Goal: Navigation & Orientation: Understand site structure

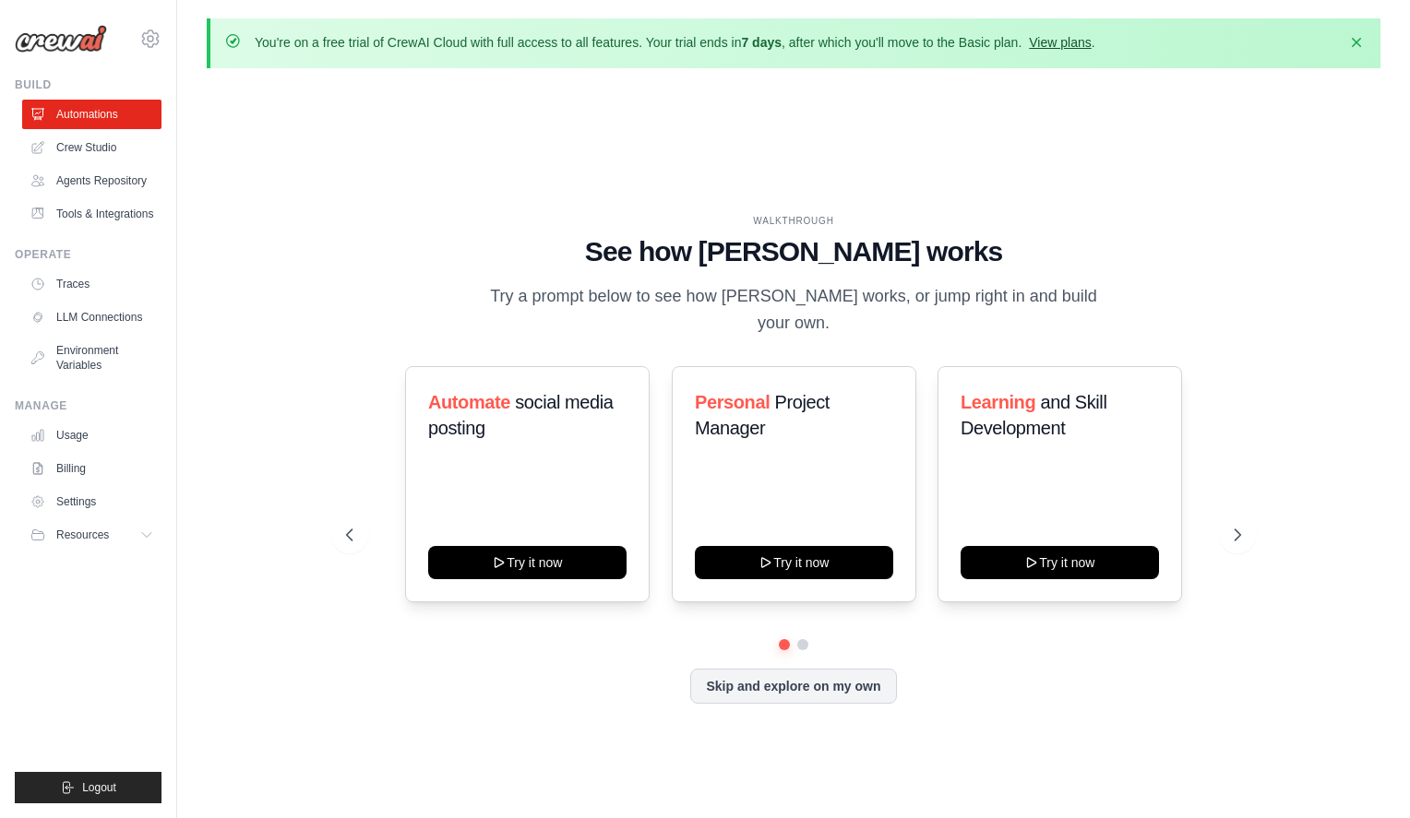
click at [1075, 41] on link "View plans" at bounding box center [1060, 42] width 62 height 15
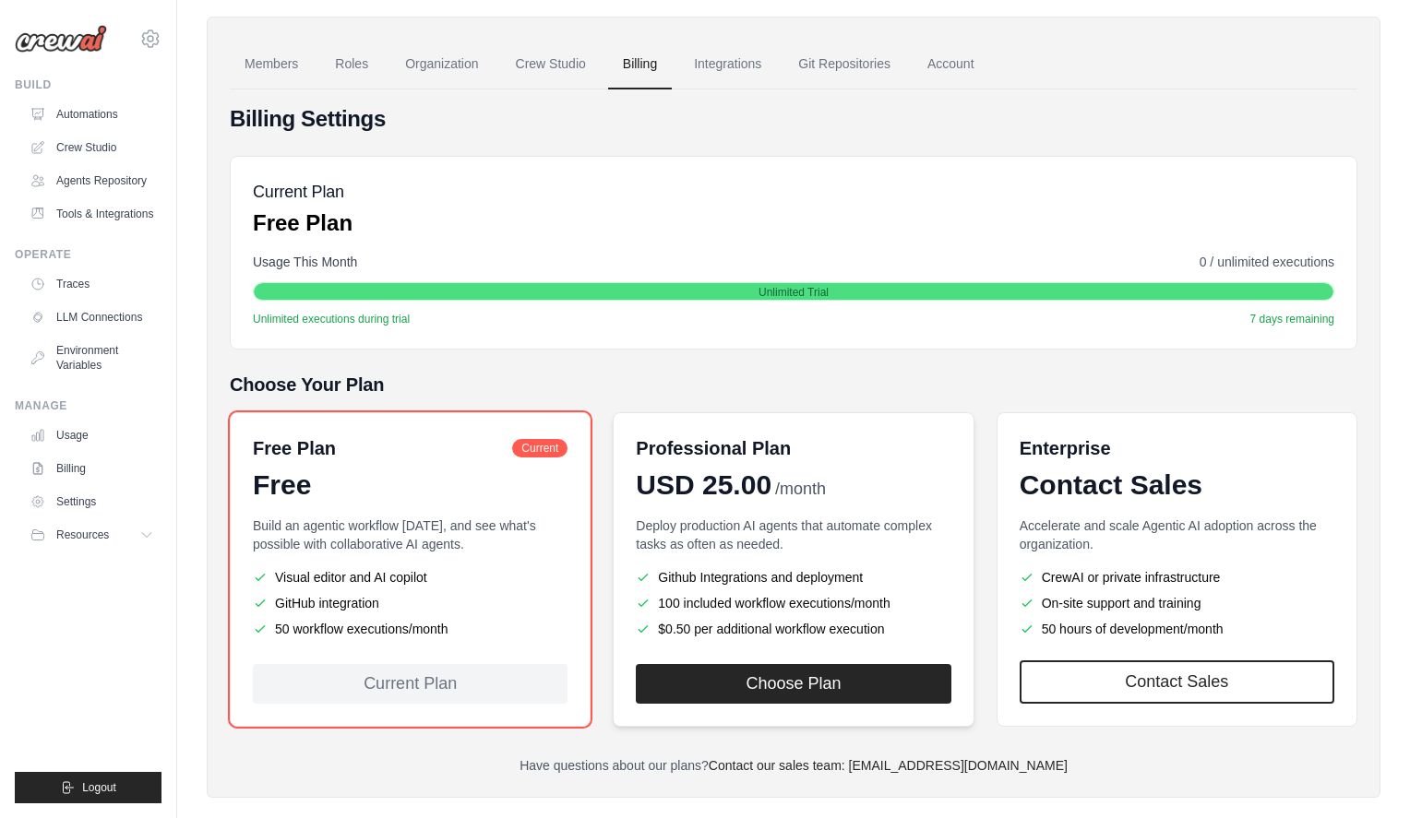
scroll to position [149, 0]
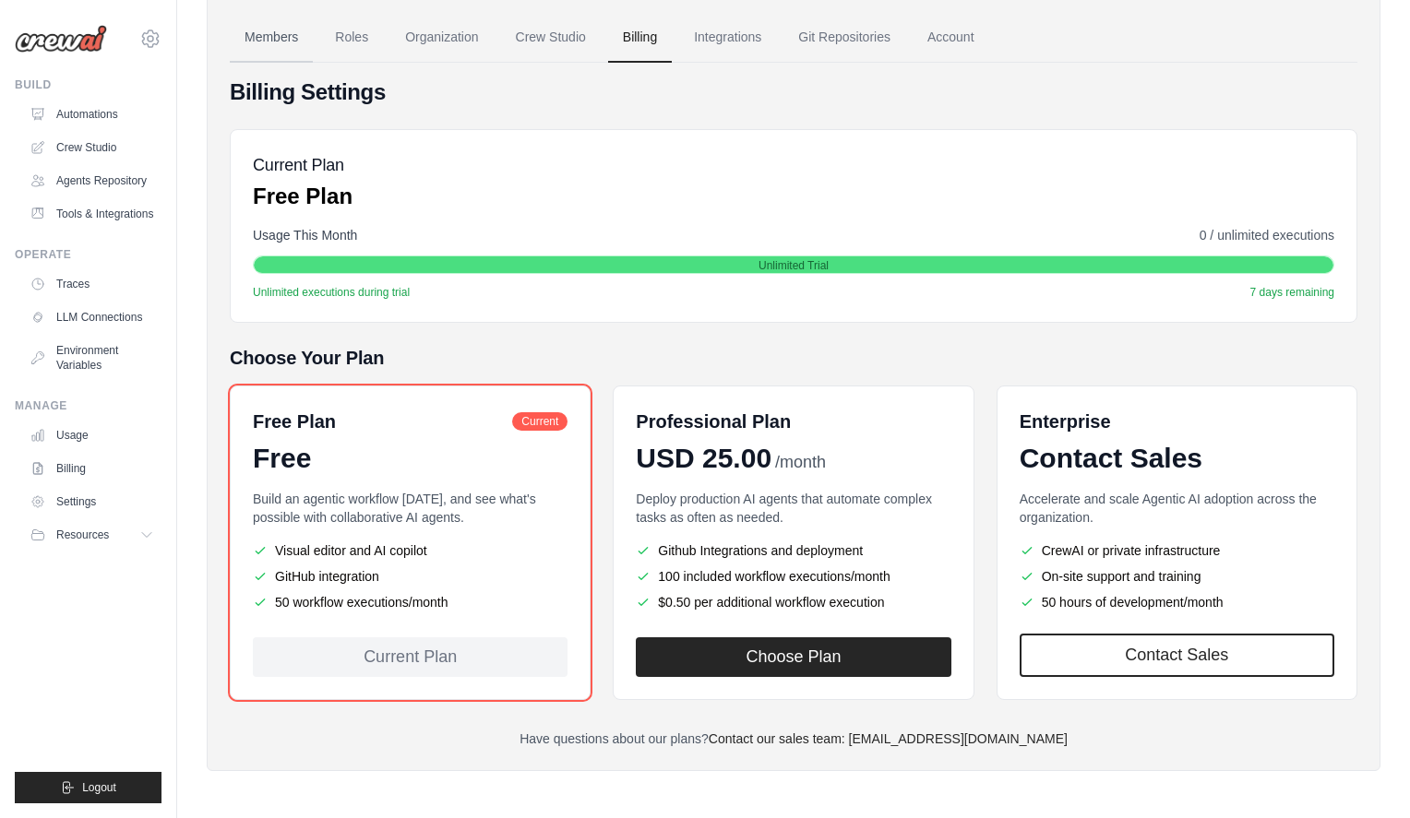
click at [278, 40] on link "Members" at bounding box center [271, 38] width 83 height 50
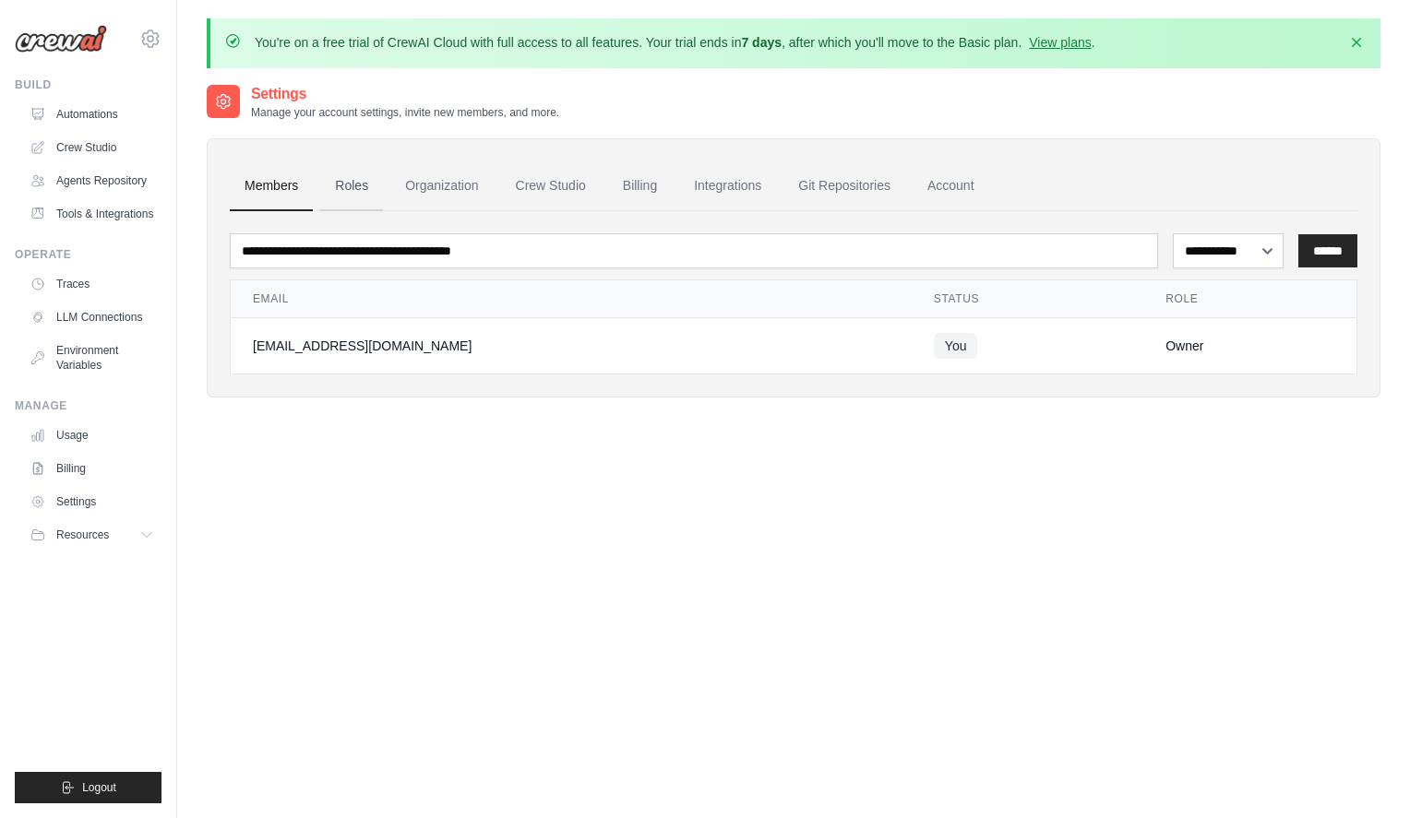
click at [347, 188] on link "Roles" at bounding box center [351, 186] width 63 height 50
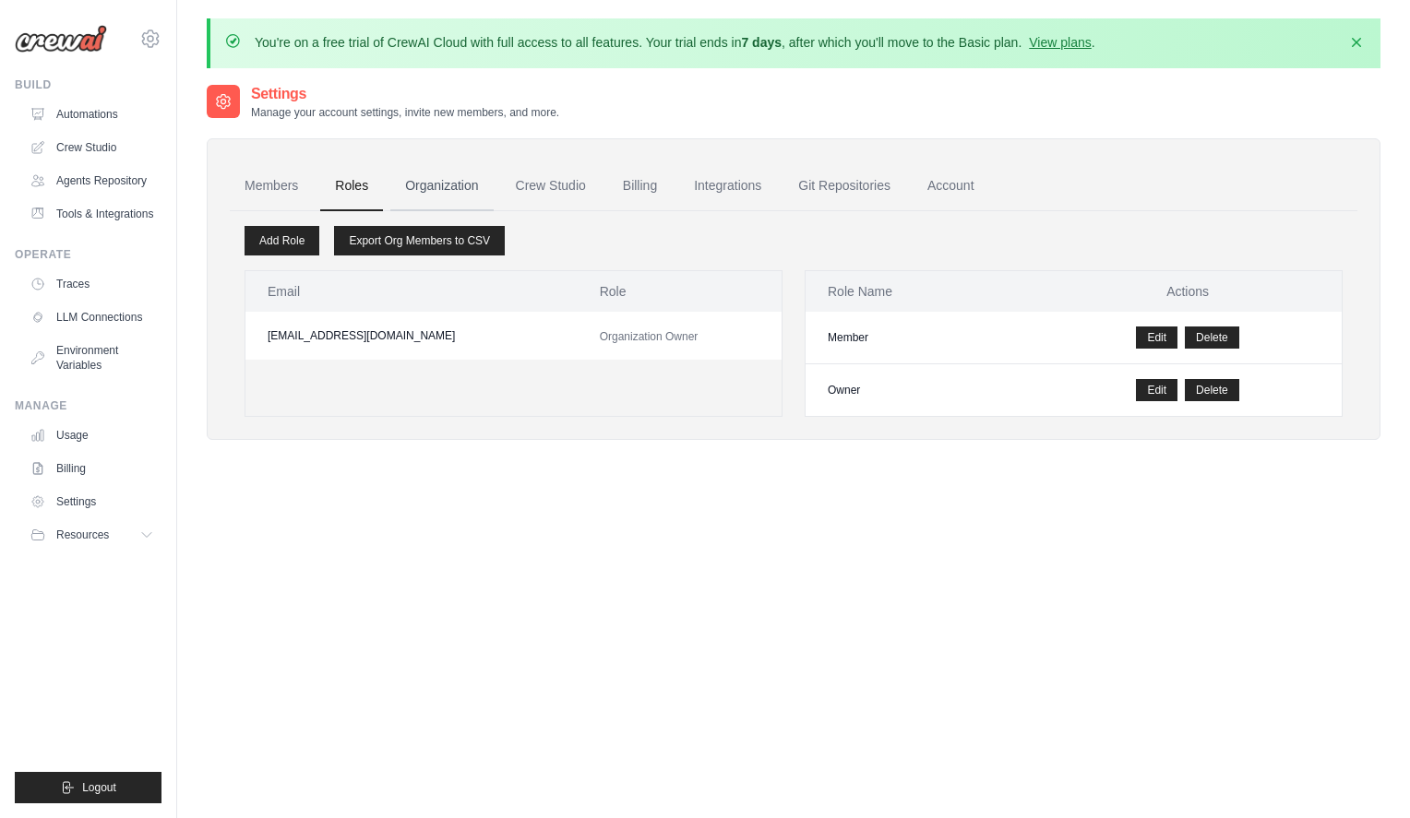
click at [431, 183] on link "Organization" at bounding box center [441, 186] width 102 height 50
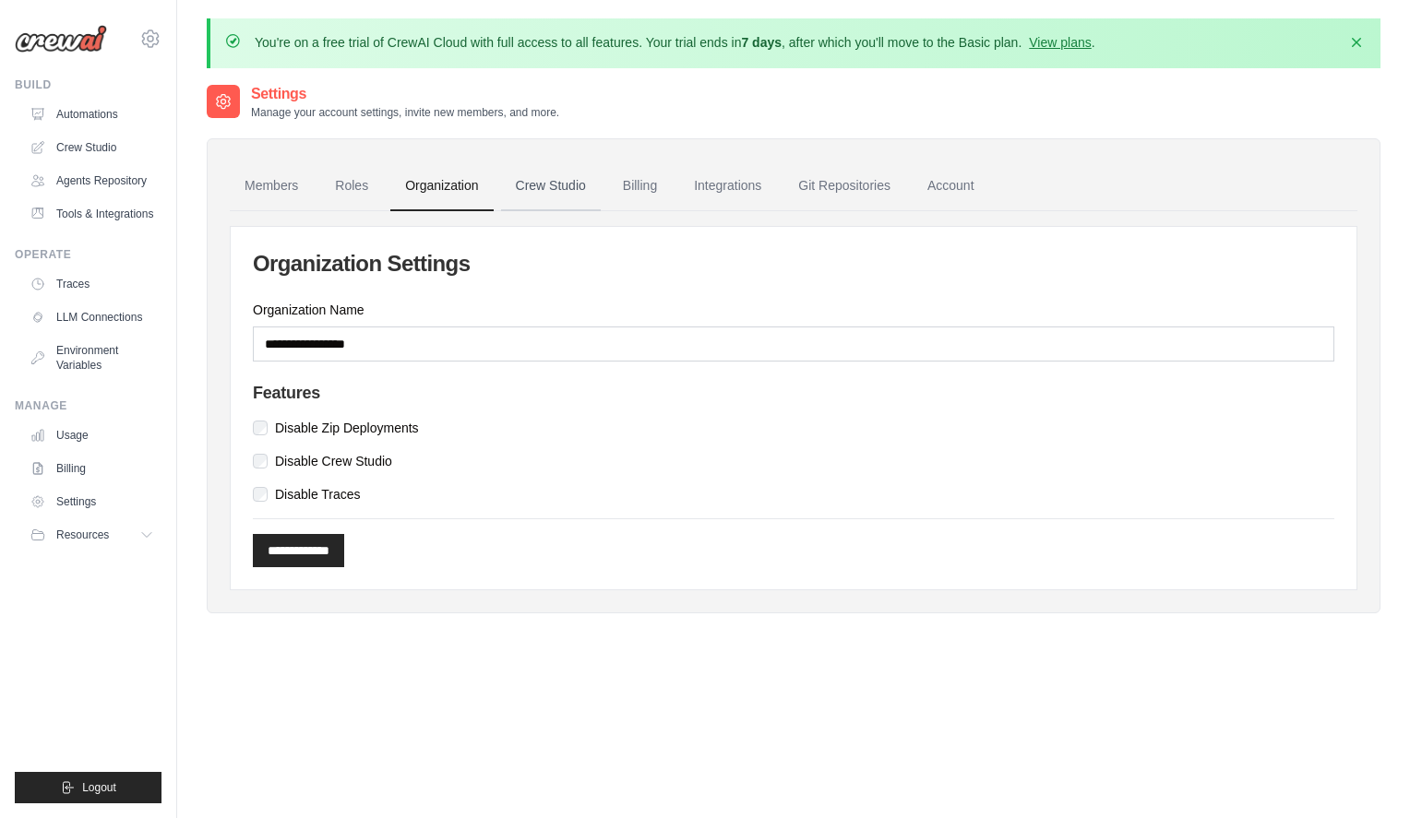
click at [552, 178] on link "Crew Studio" at bounding box center [551, 186] width 100 height 50
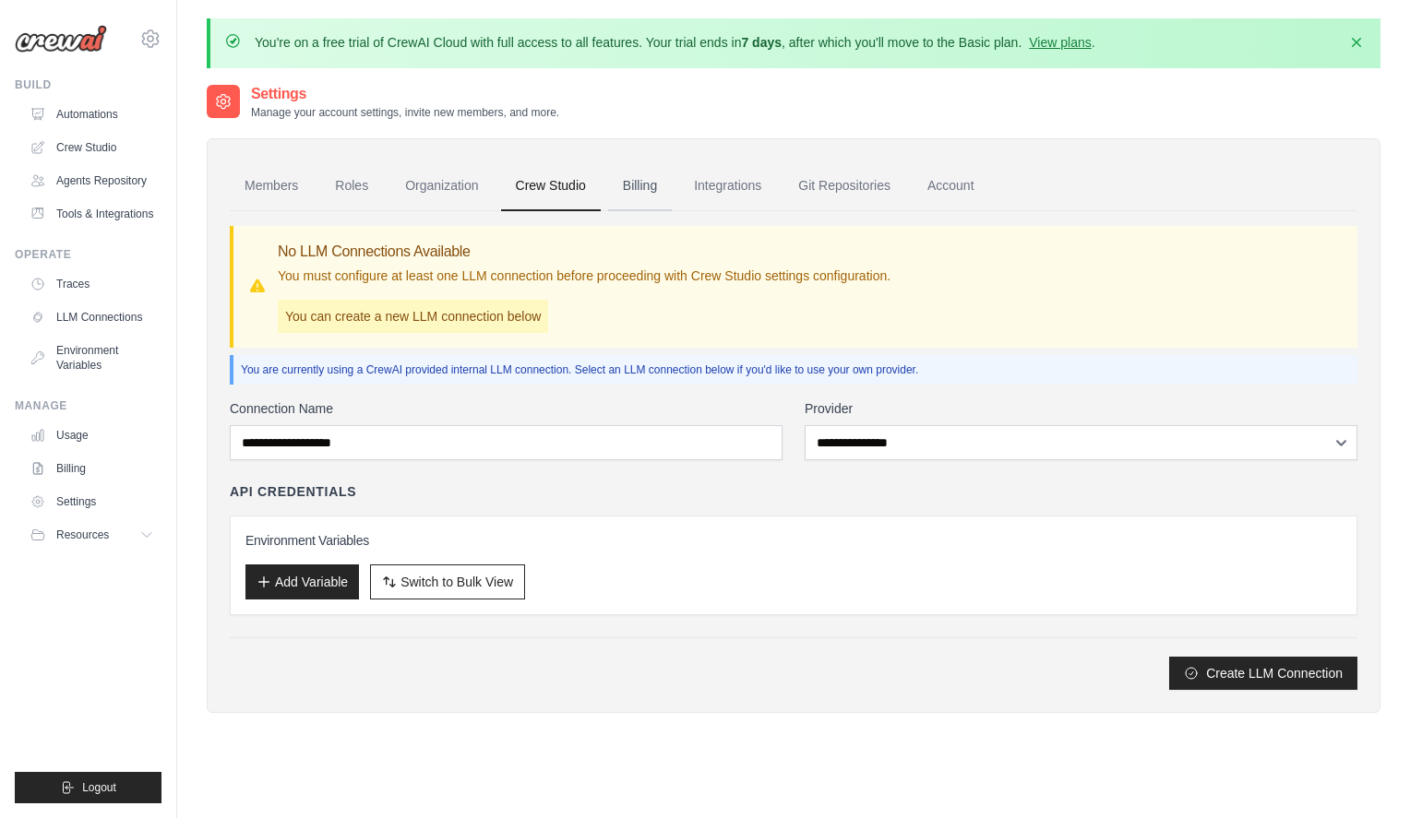
click at [659, 181] on link "Billing" at bounding box center [640, 186] width 64 height 50
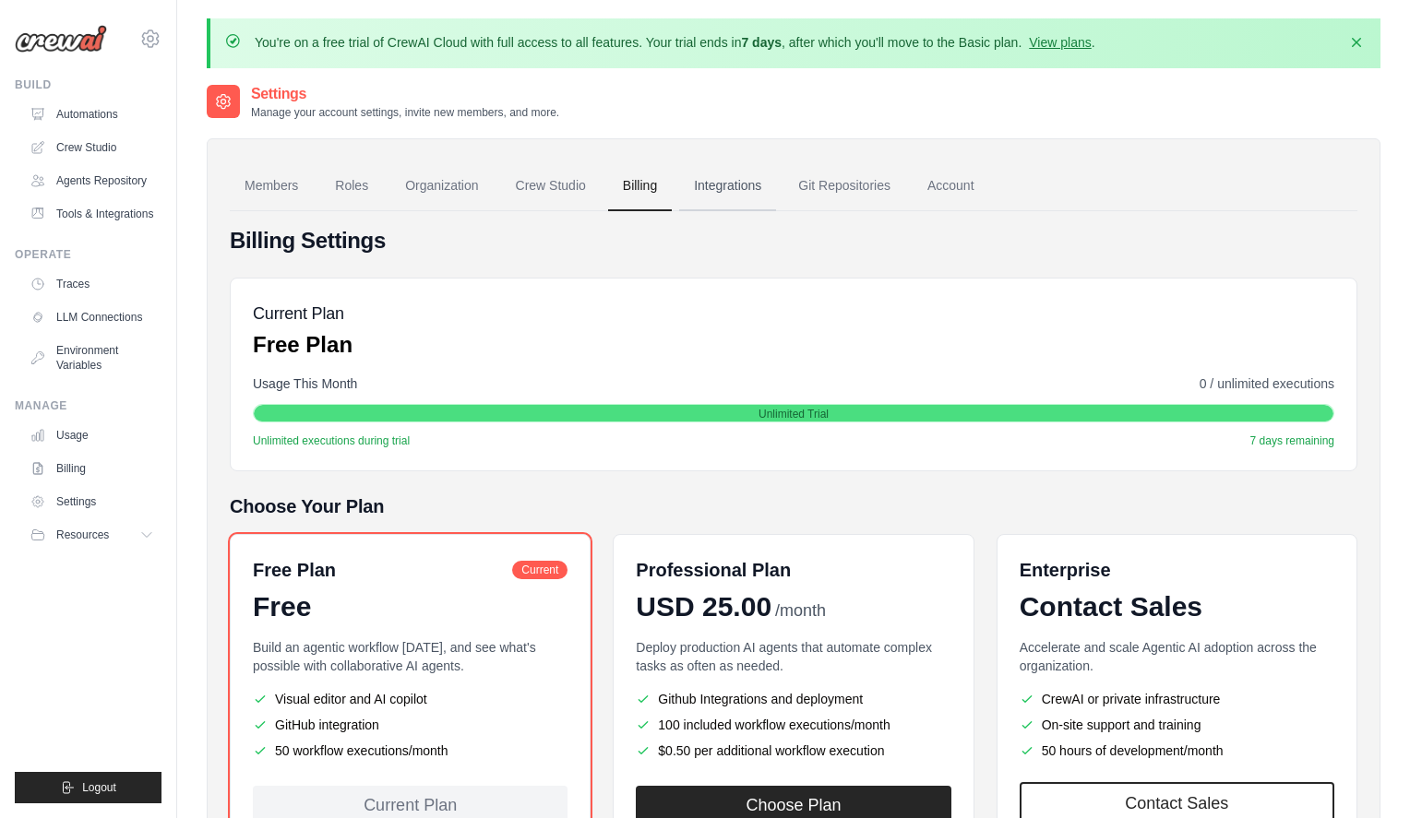
click at [734, 183] on link "Integrations" at bounding box center [727, 186] width 97 height 50
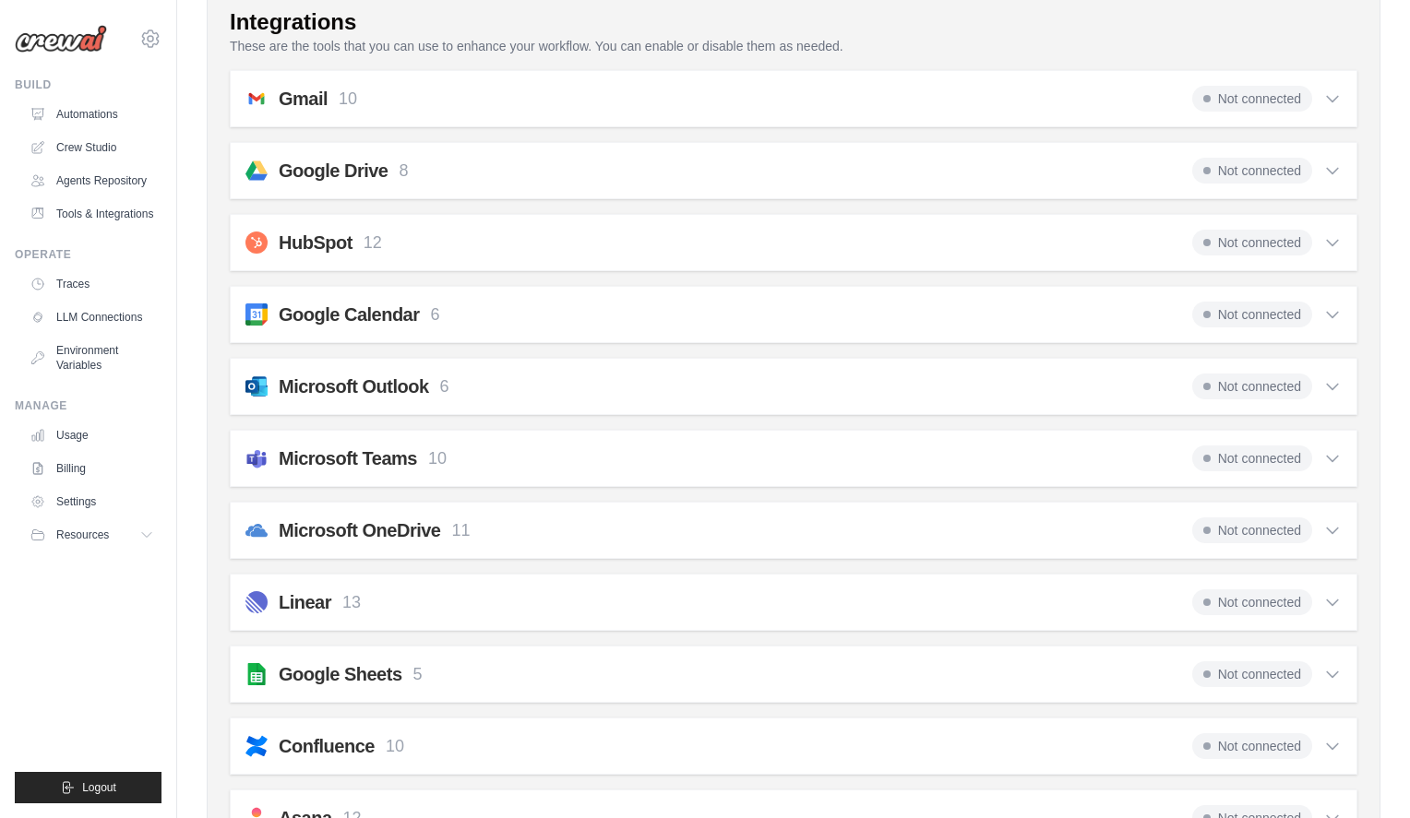
scroll to position [450, 0]
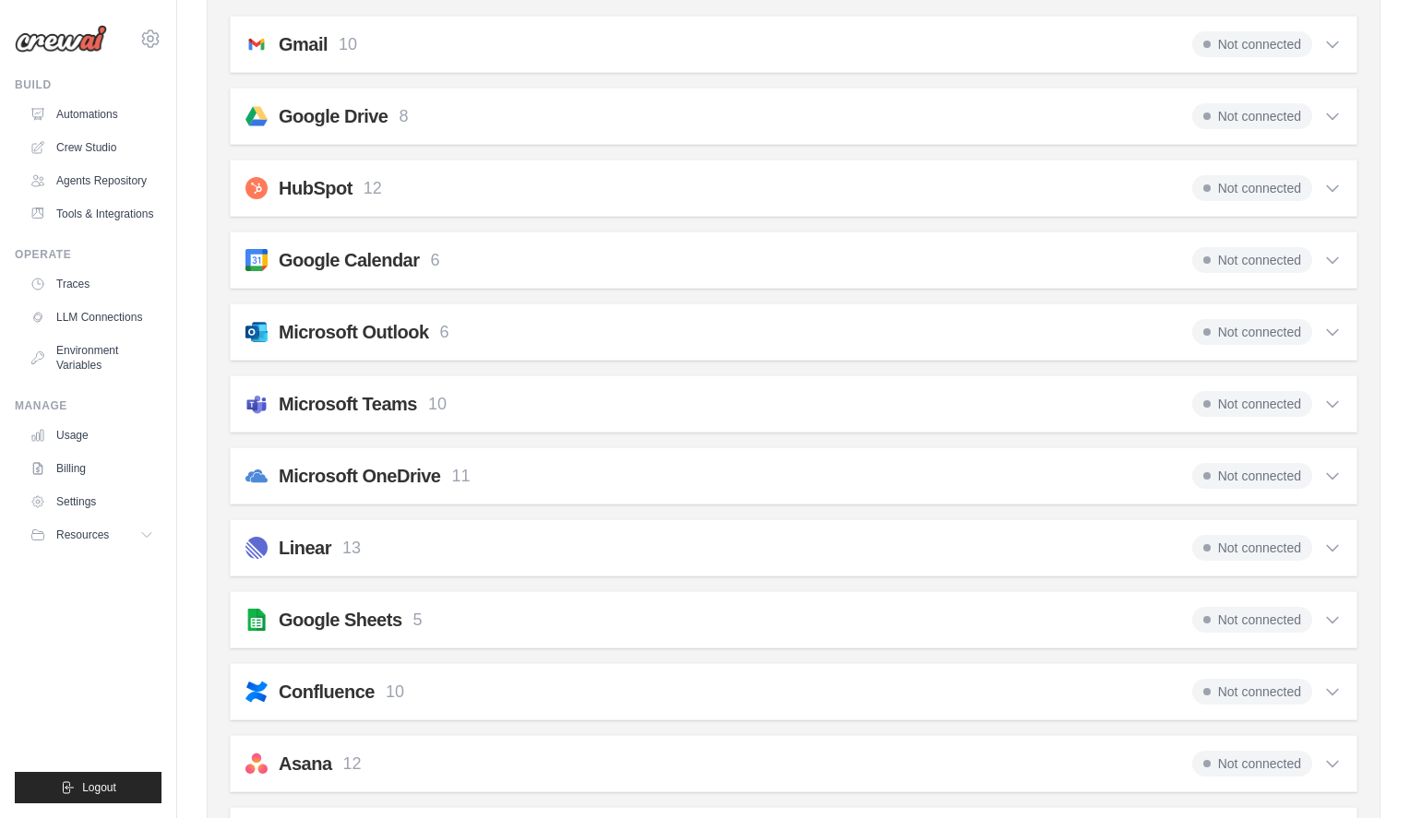
click at [1274, 190] on span "Not connected" at bounding box center [1252, 188] width 120 height 26
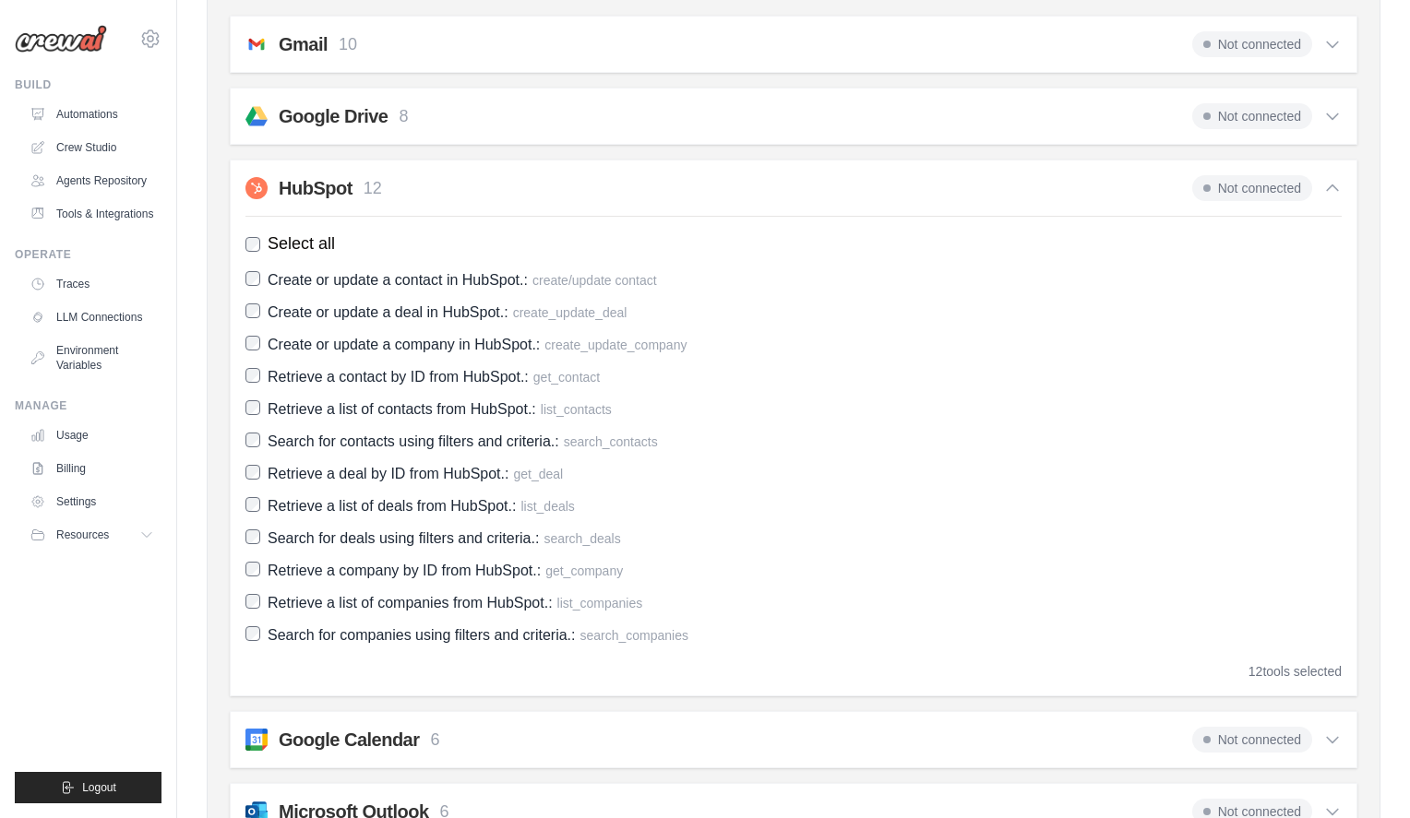
click at [1273, 194] on span "Not connected" at bounding box center [1252, 188] width 120 height 26
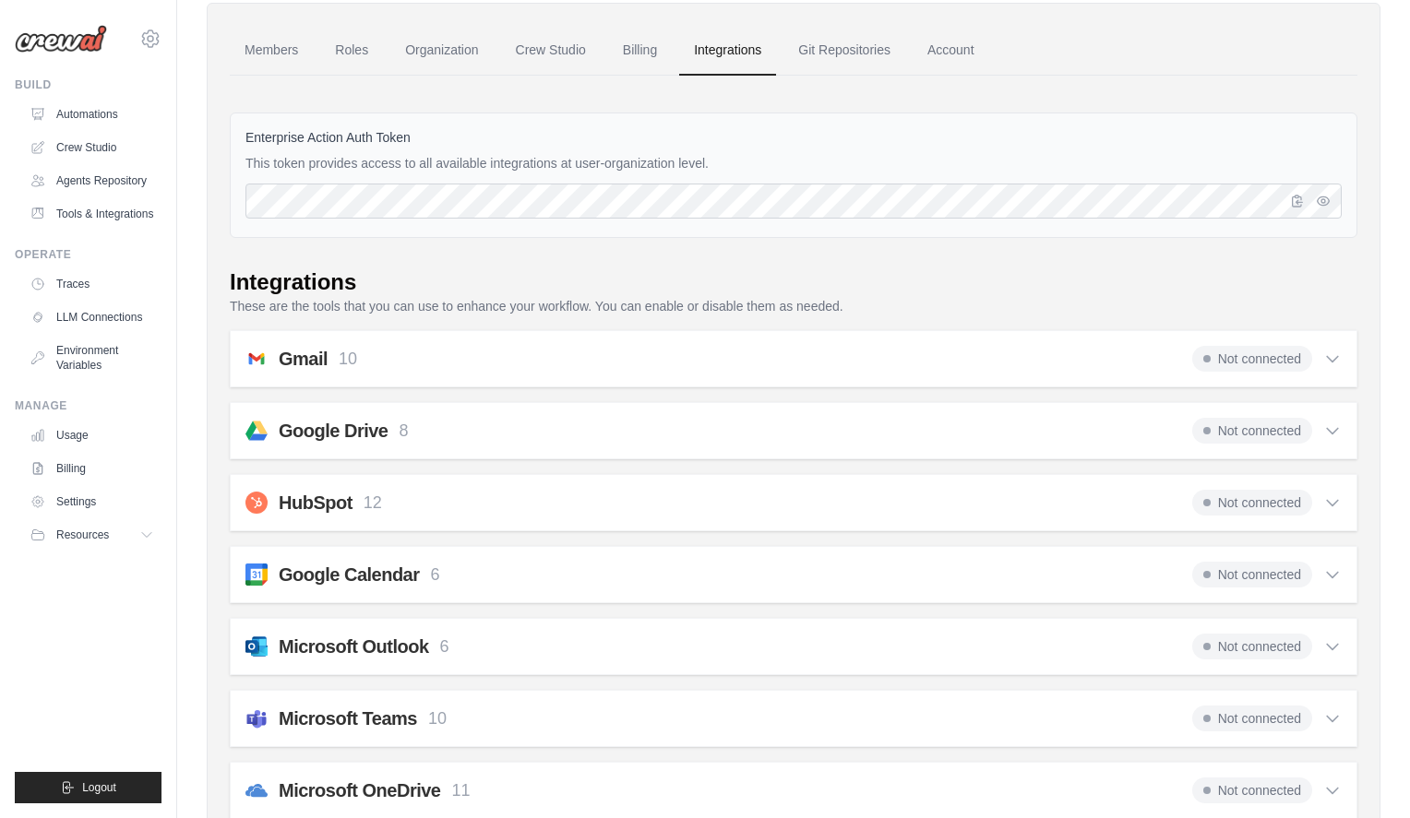
scroll to position [140, 0]
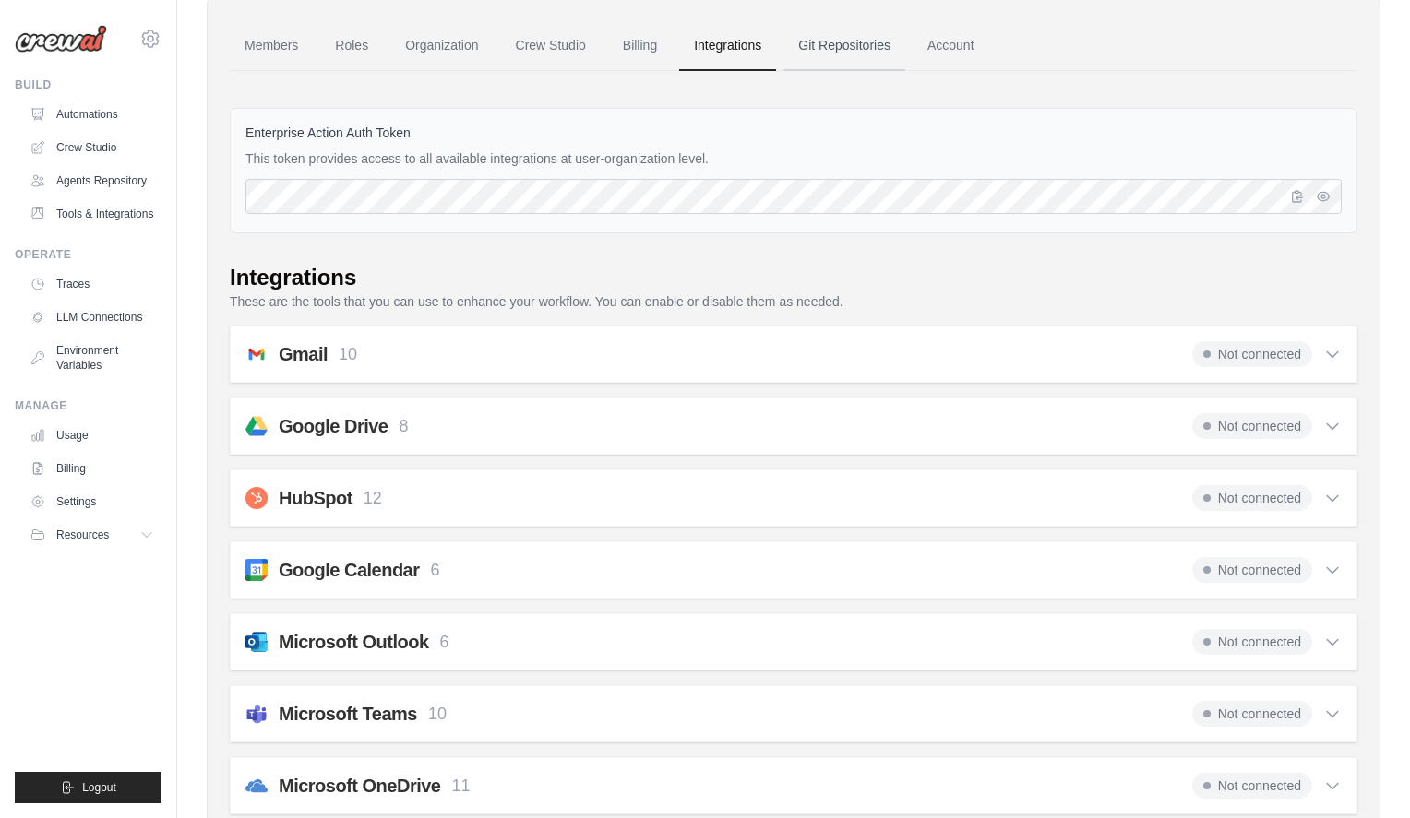
click at [852, 50] on link "Git Repositories" at bounding box center [844, 46] width 122 height 50
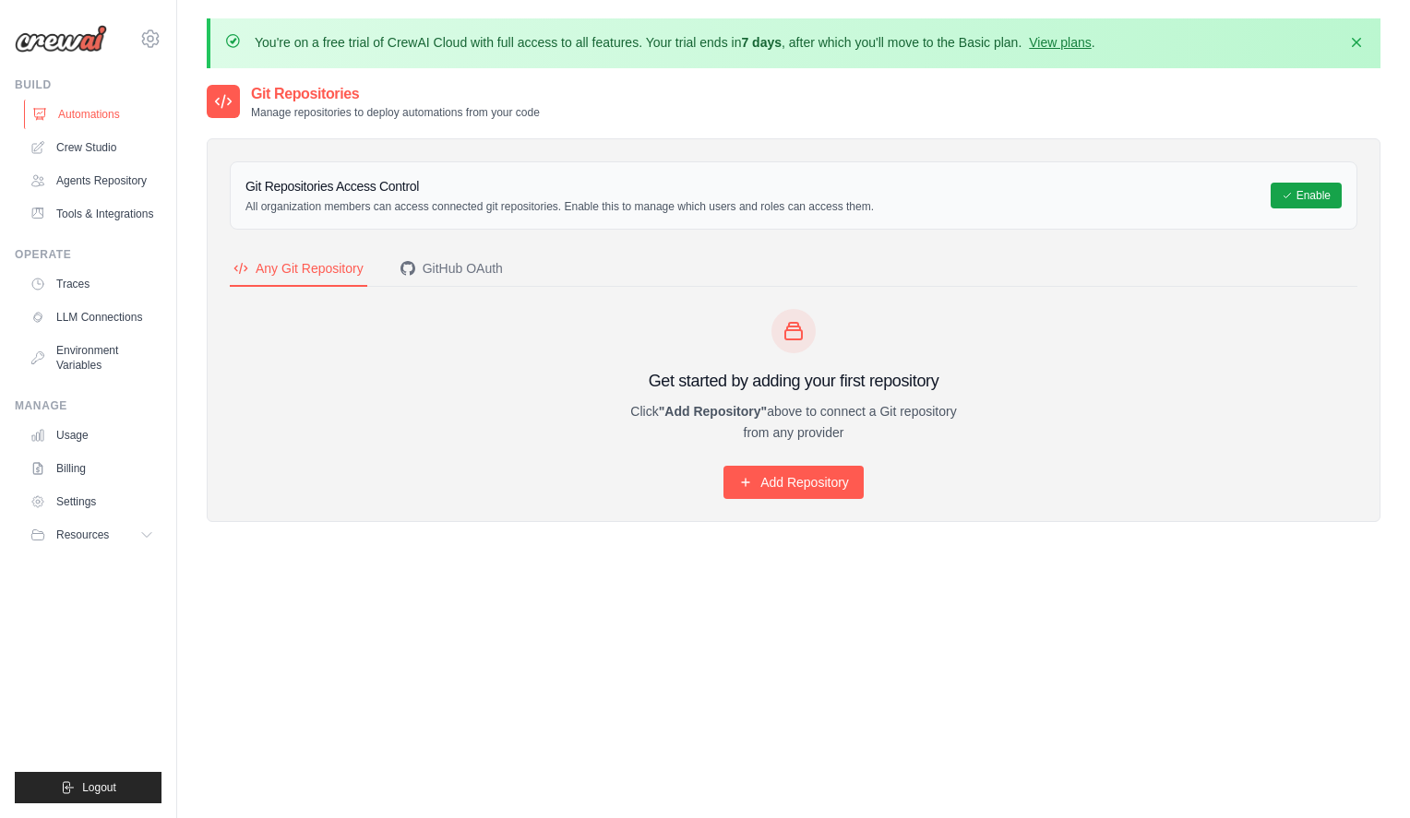
click at [99, 117] on link "Automations" at bounding box center [93, 115] width 139 height 30
